Goal: Check status: Check status

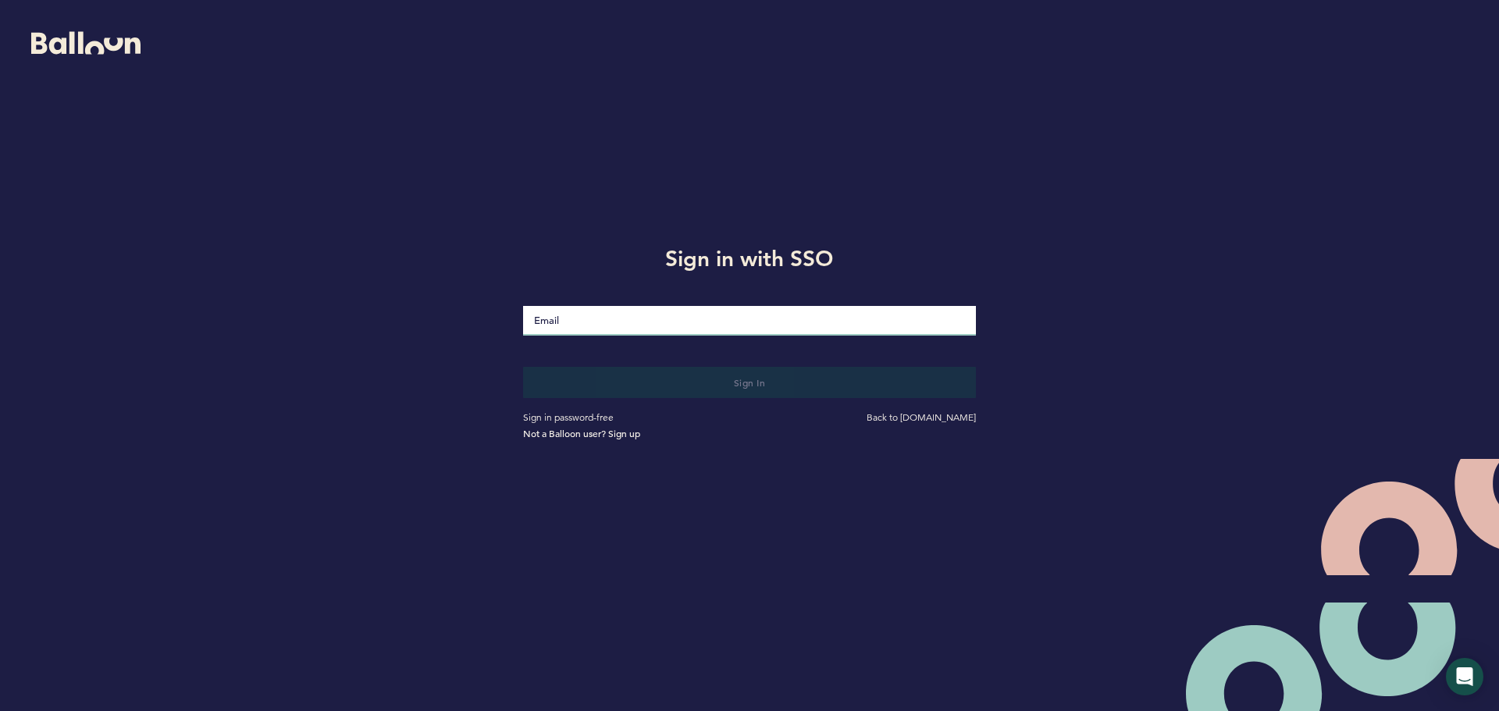
click at [544, 313] on input "Email" at bounding box center [749, 321] width 453 height 30
type input "[EMAIL_ADDRESS][DOMAIN_NAME]"
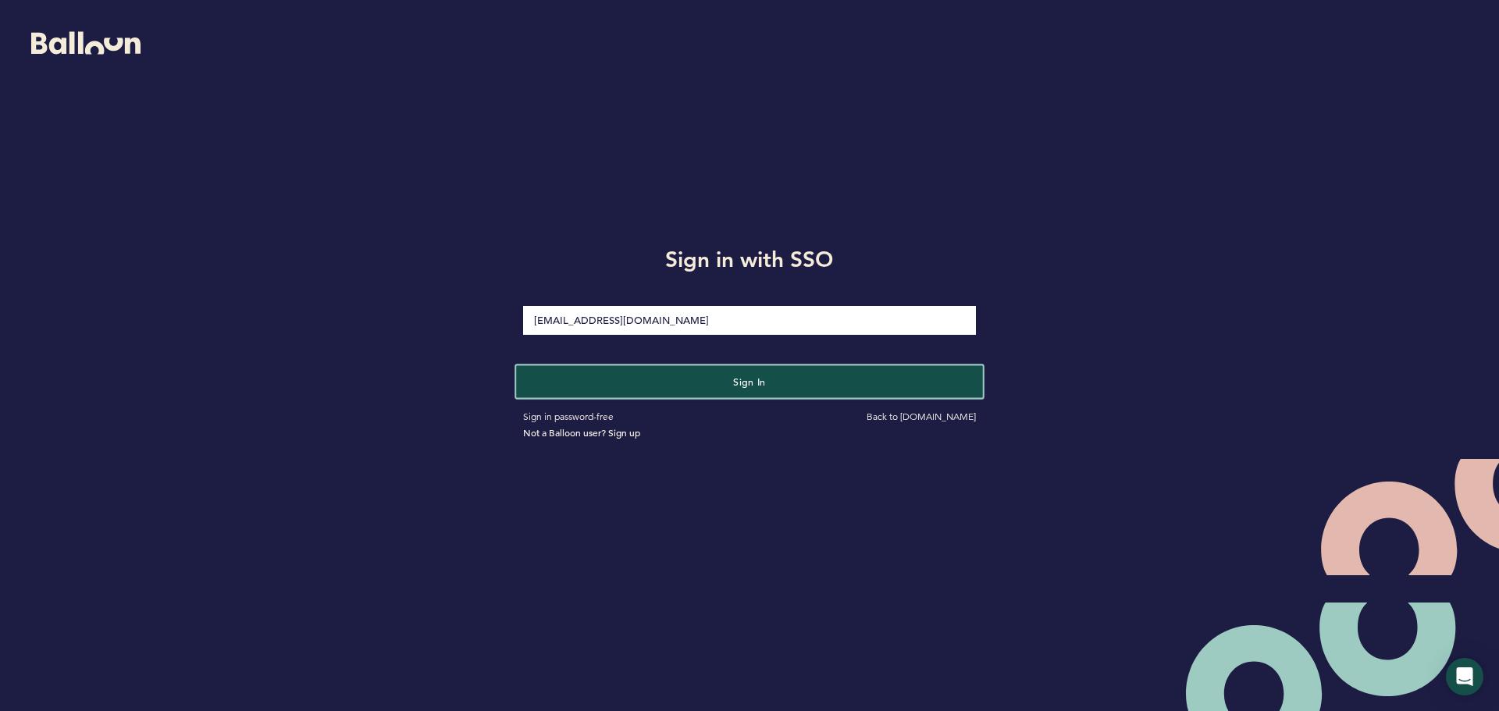
click at [639, 383] on button "Sign in" at bounding box center [749, 381] width 466 height 32
